Goal: Find specific page/section: Find specific page/section

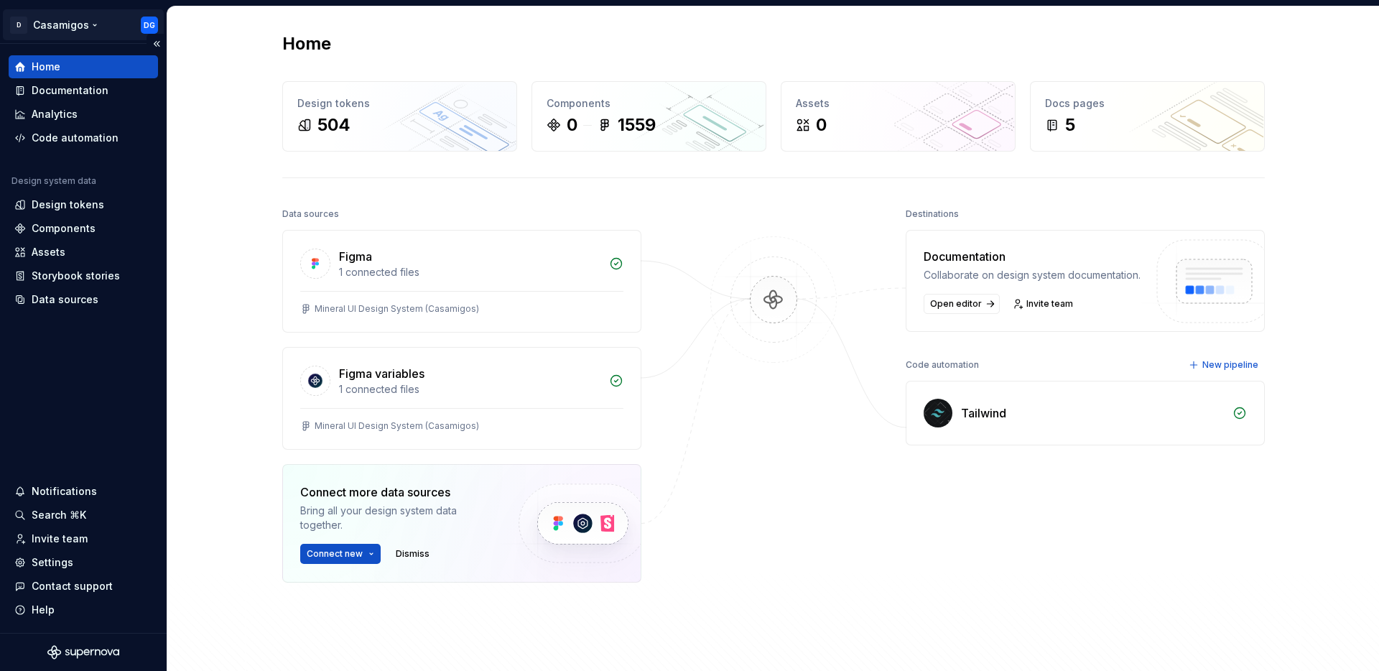
click at [57, 22] on html "D Casamigos DG Home Documentation Analytics Code automation Design system data …" at bounding box center [689, 335] width 1379 height 671
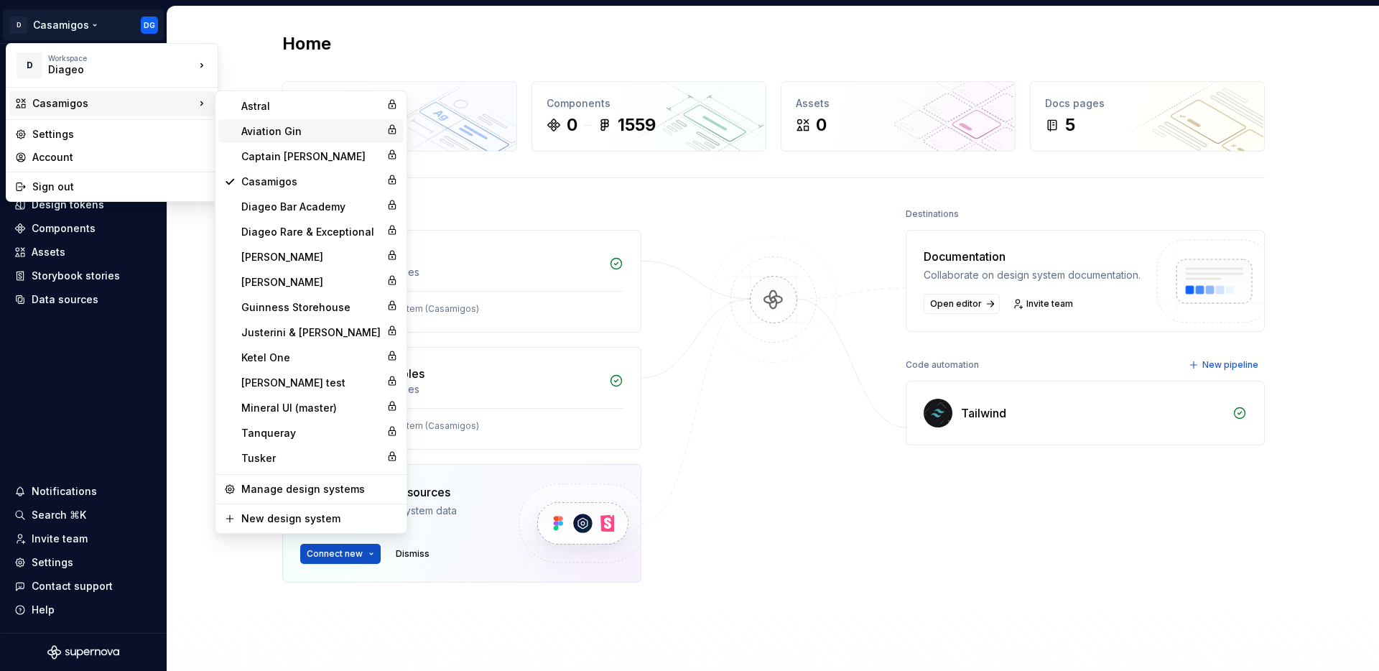
click at [293, 129] on div "Aviation Gin" at bounding box center [310, 131] width 139 height 14
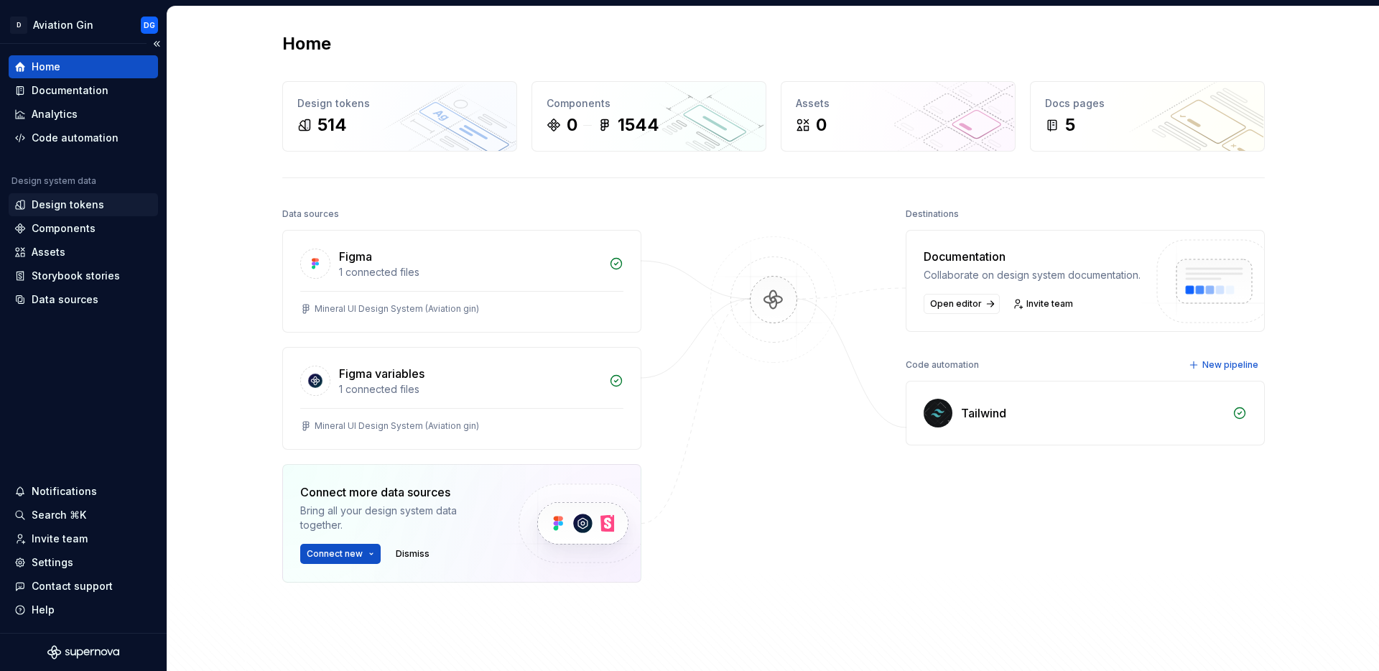
click at [82, 204] on div "Design tokens" at bounding box center [68, 205] width 73 height 14
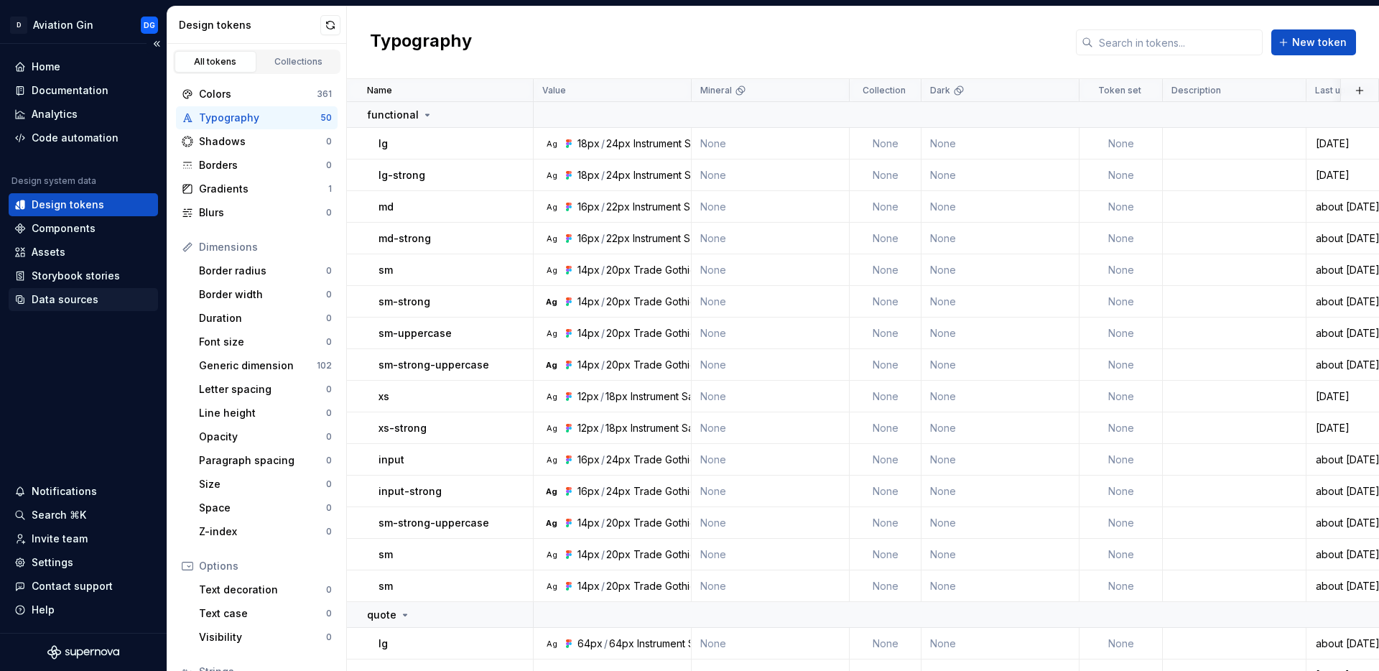
click at [61, 296] on div "Data sources" at bounding box center [65, 299] width 67 height 14
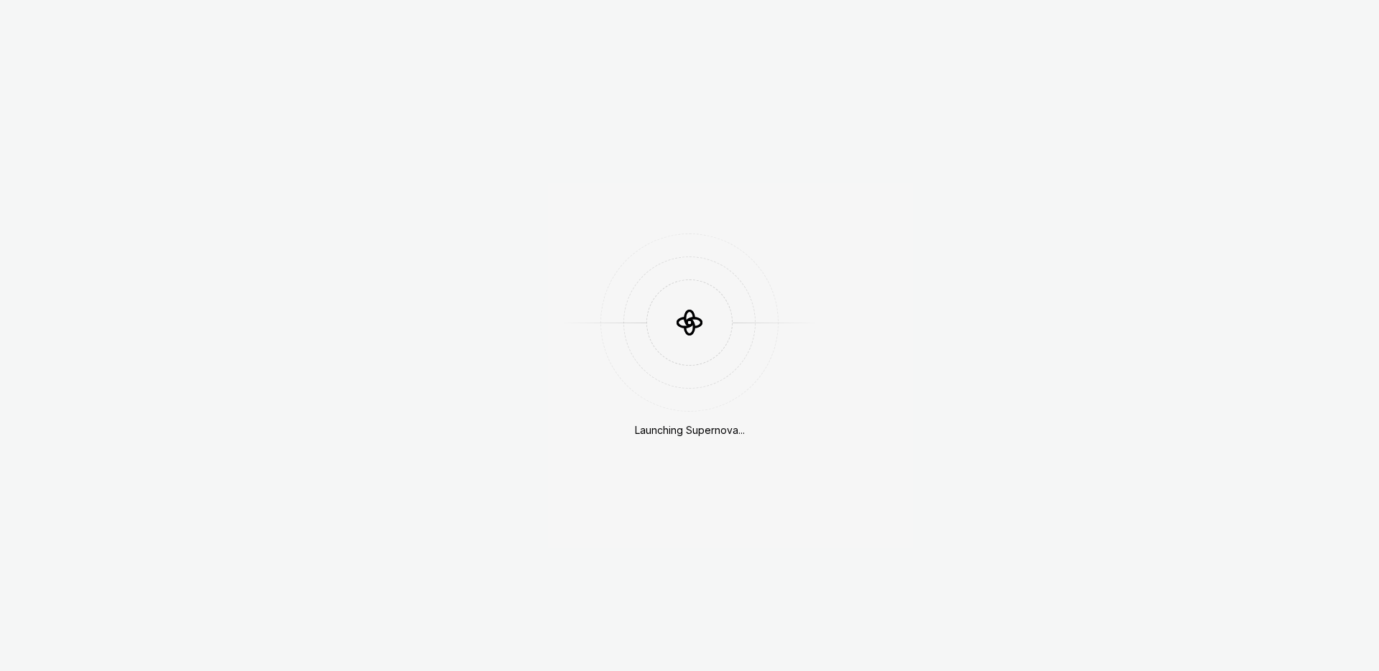
click at [1114, 139] on div "Launching Supernova..." at bounding box center [689, 335] width 1379 height 671
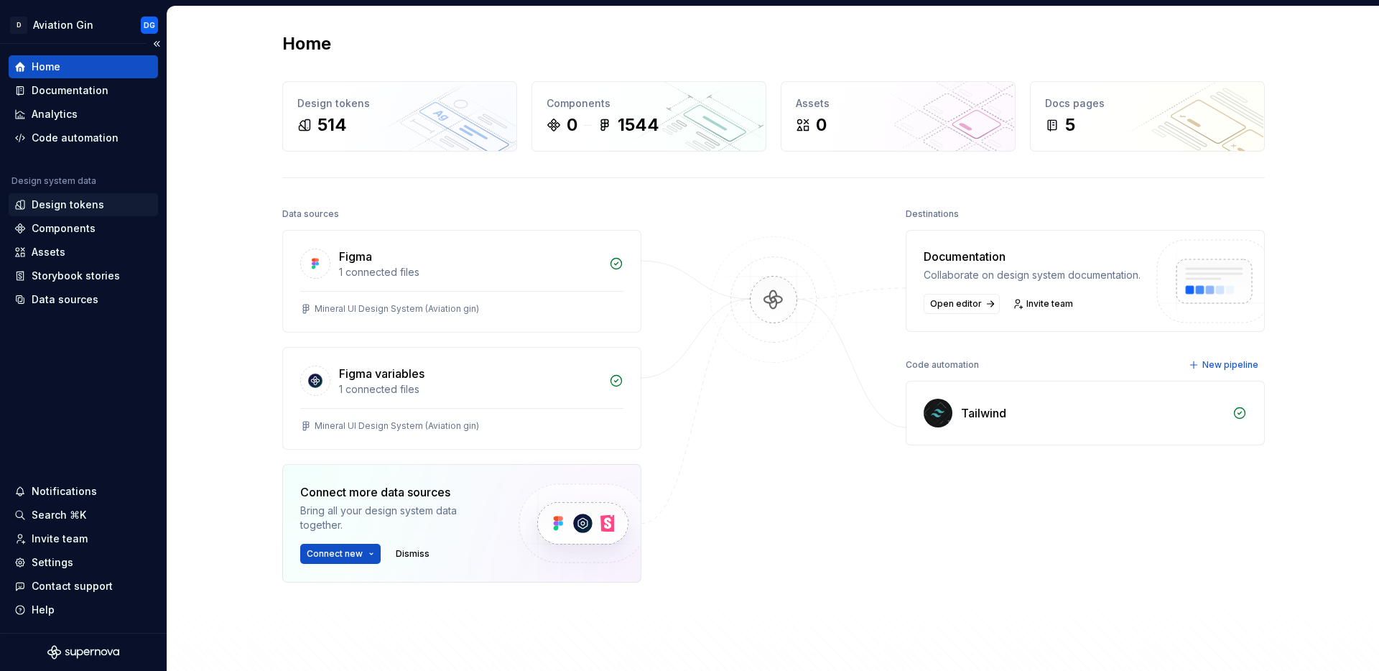
click at [71, 205] on div "Design tokens" at bounding box center [68, 205] width 73 height 14
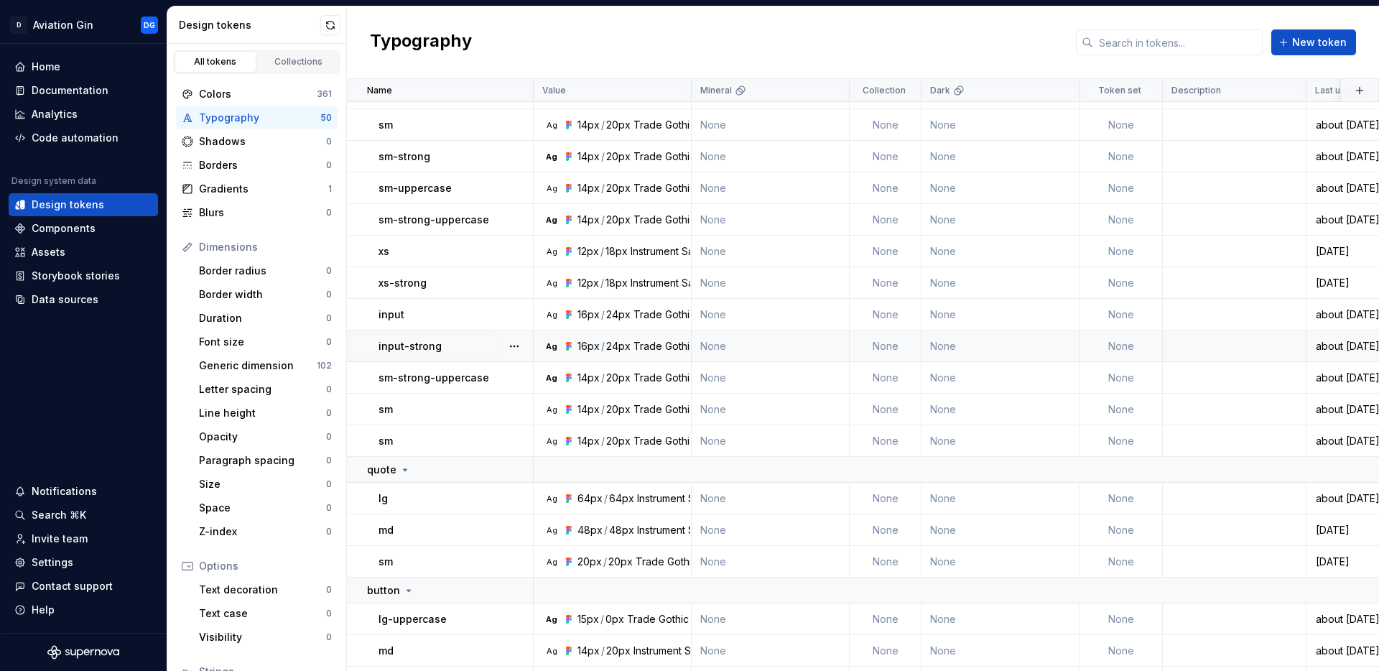
scroll to position [142, 0]
click at [231, 98] on div "Colors" at bounding box center [258, 94] width 118 height 14
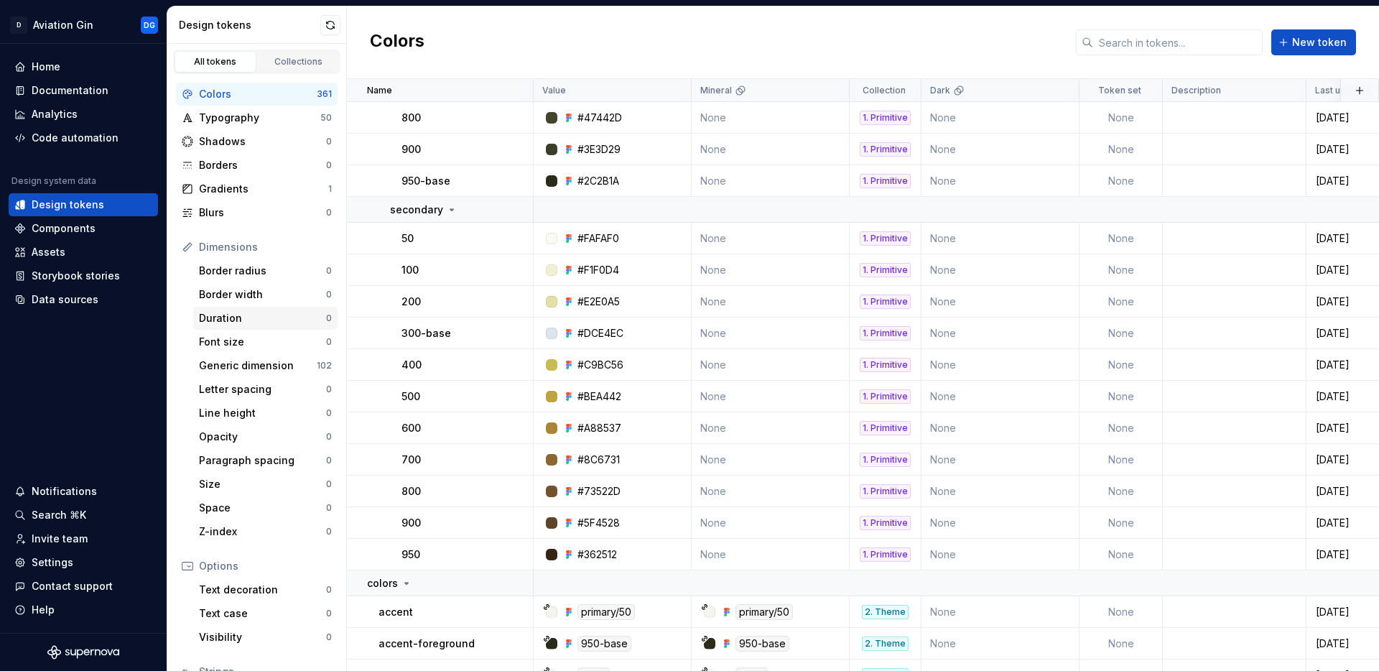
scroll to position [644, 0]
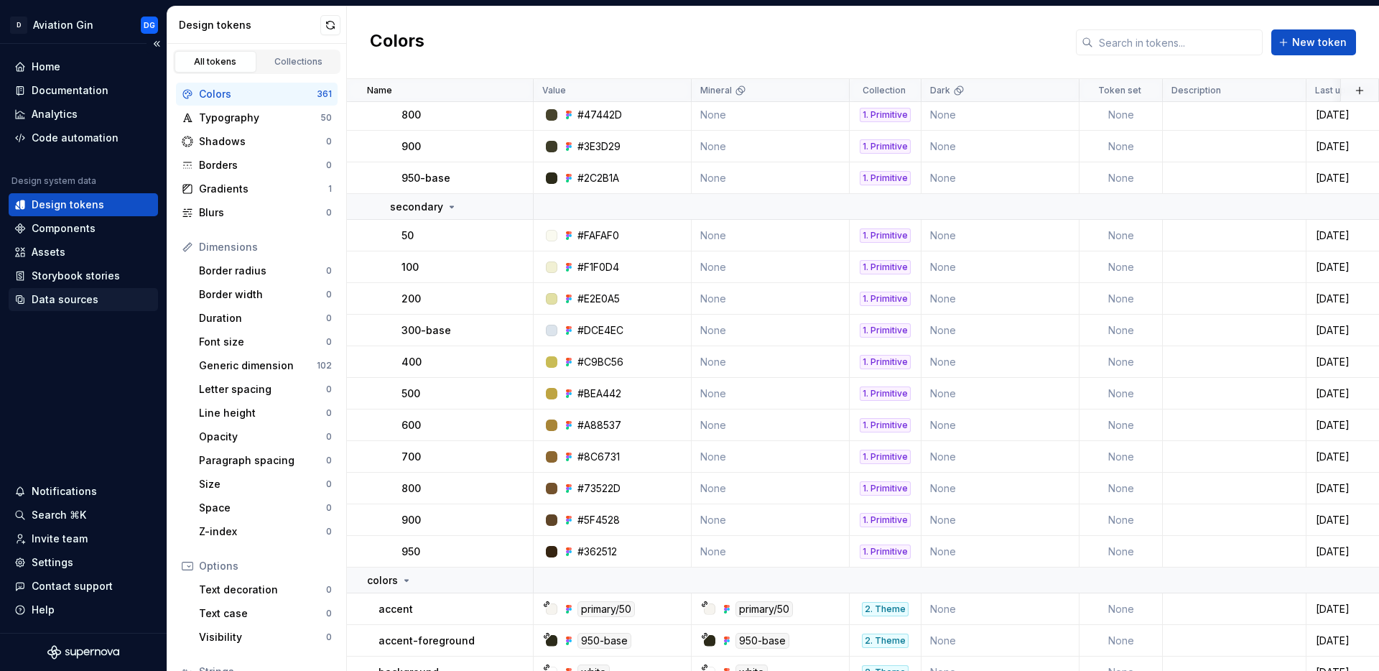
click at [66, 300] on div "Data sources" at bounding box center [65, 299] width 67 height 14
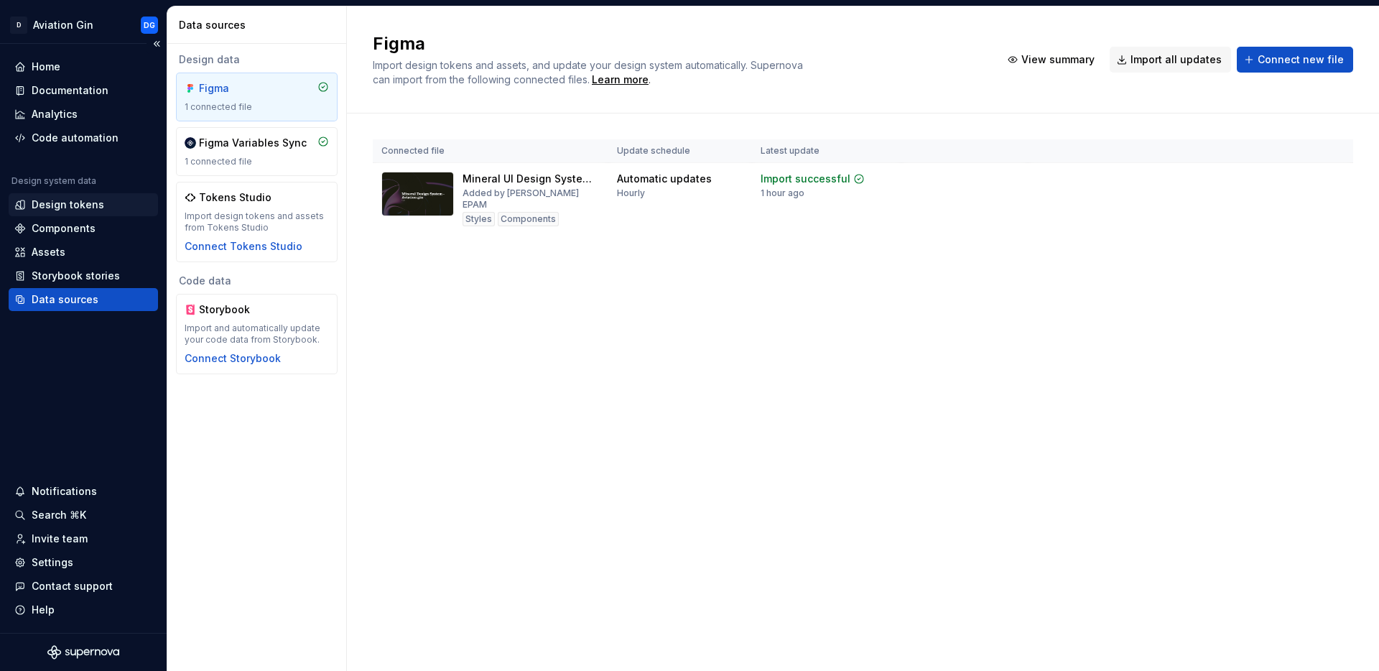
click at [65, 209] on div "Design tokens" at bounding box center [68, 205] width 73 height 14
